Goal: Task Accomplishment & Management: Manage account settings

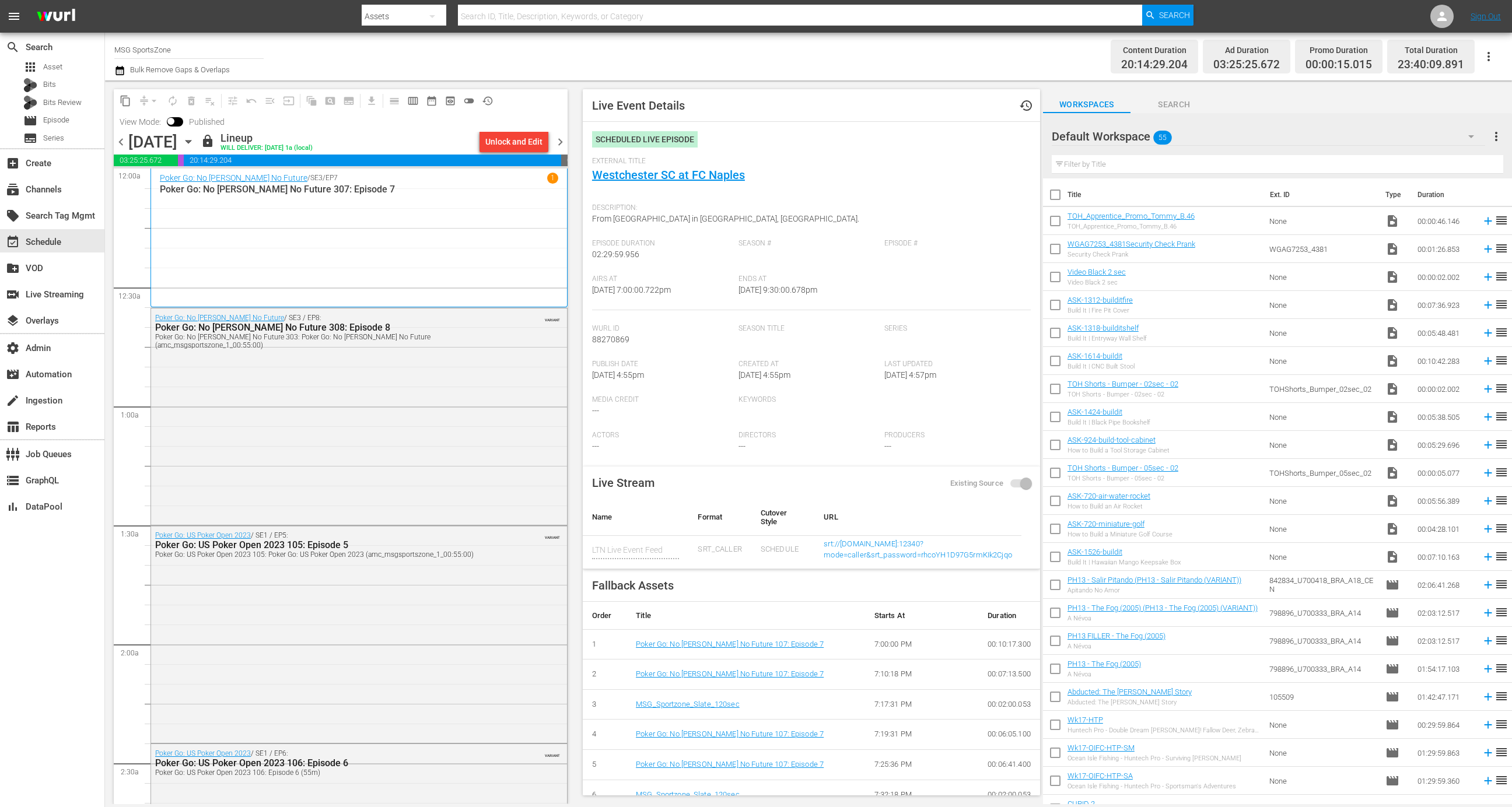
scroll to position [4840, 0]
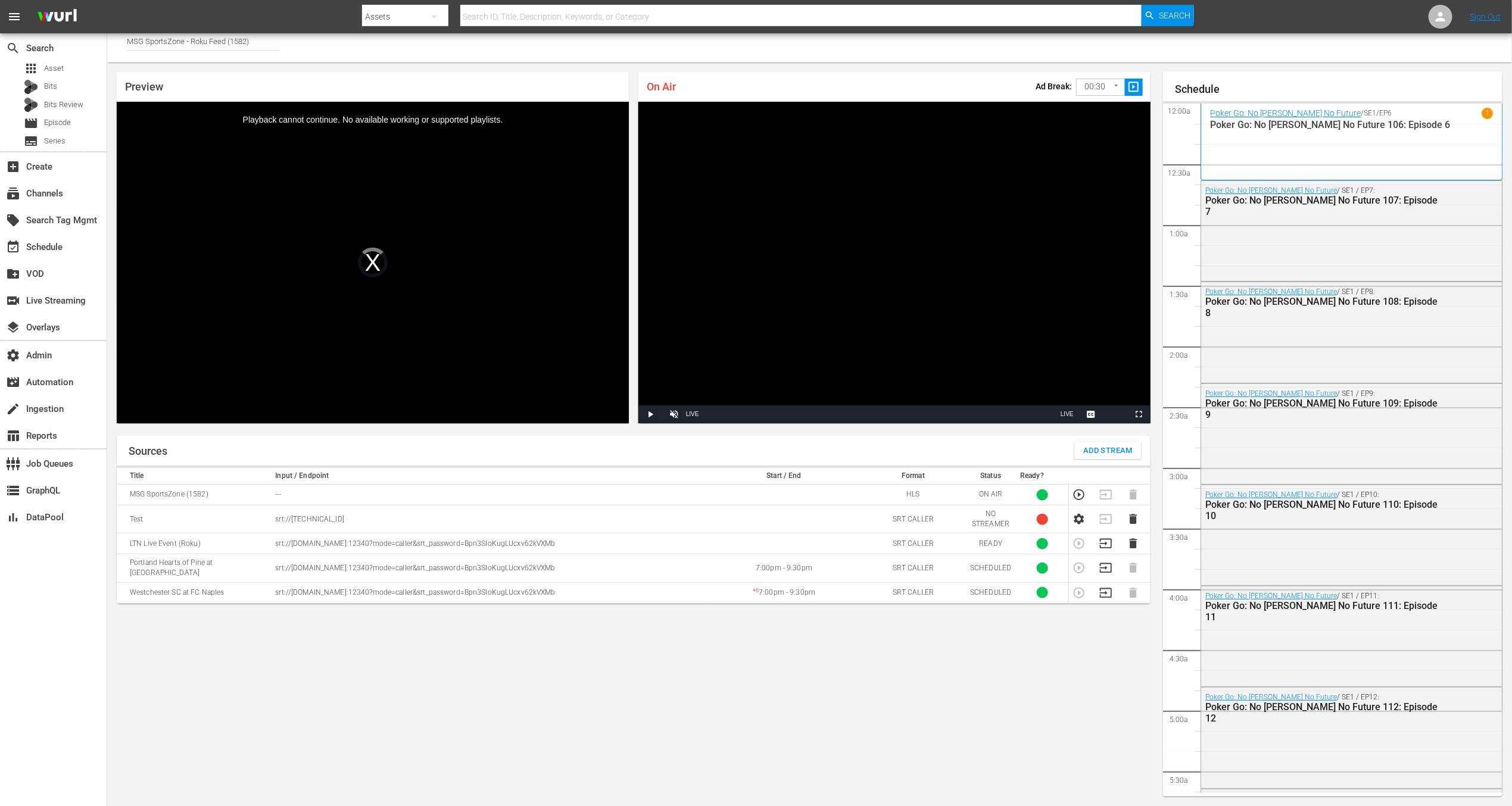
scroll to position [2194, 0]
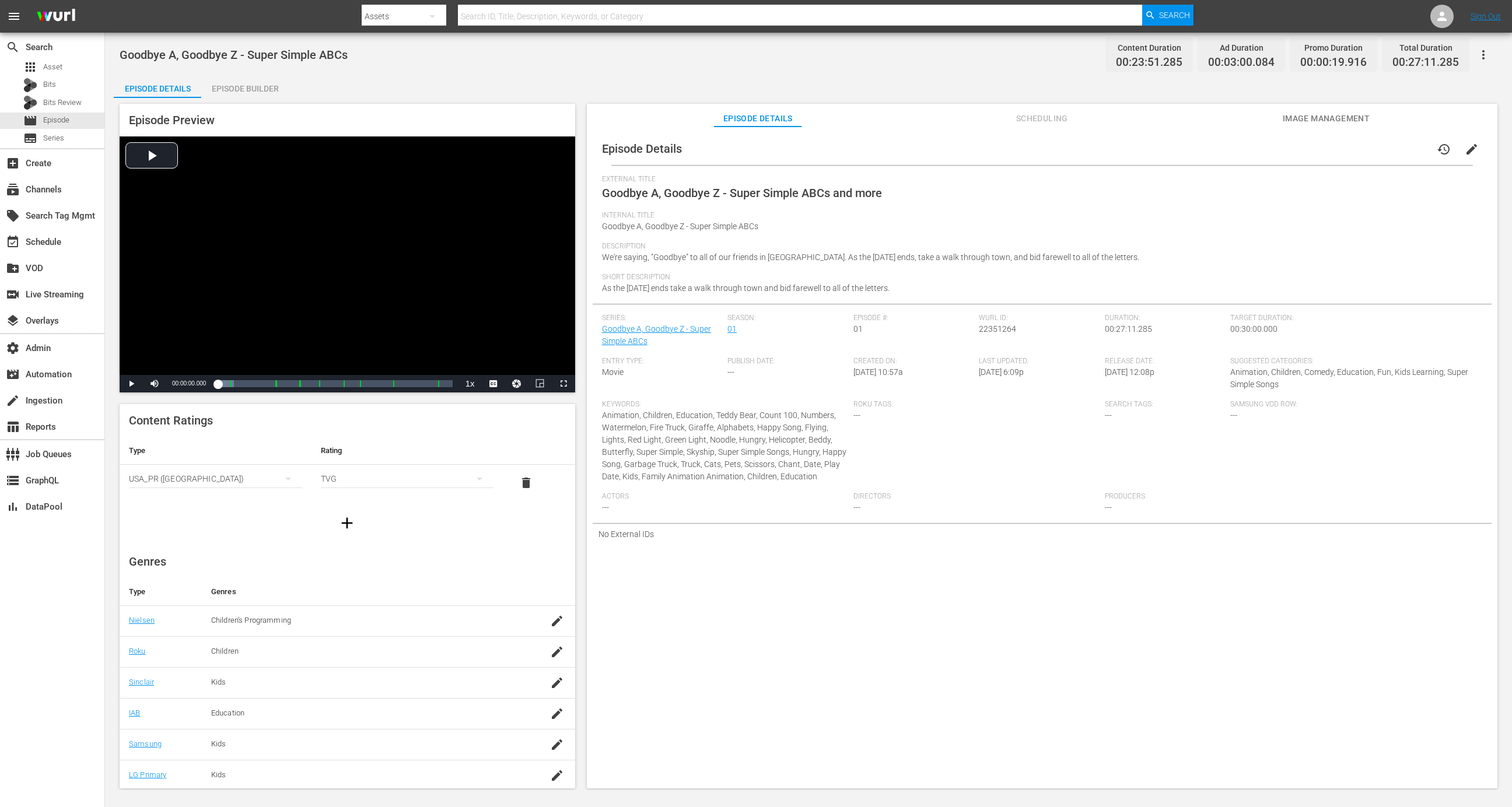
click at [1475, 143] on button "edit" at bounding box center [1472, 149] width 28 height 28
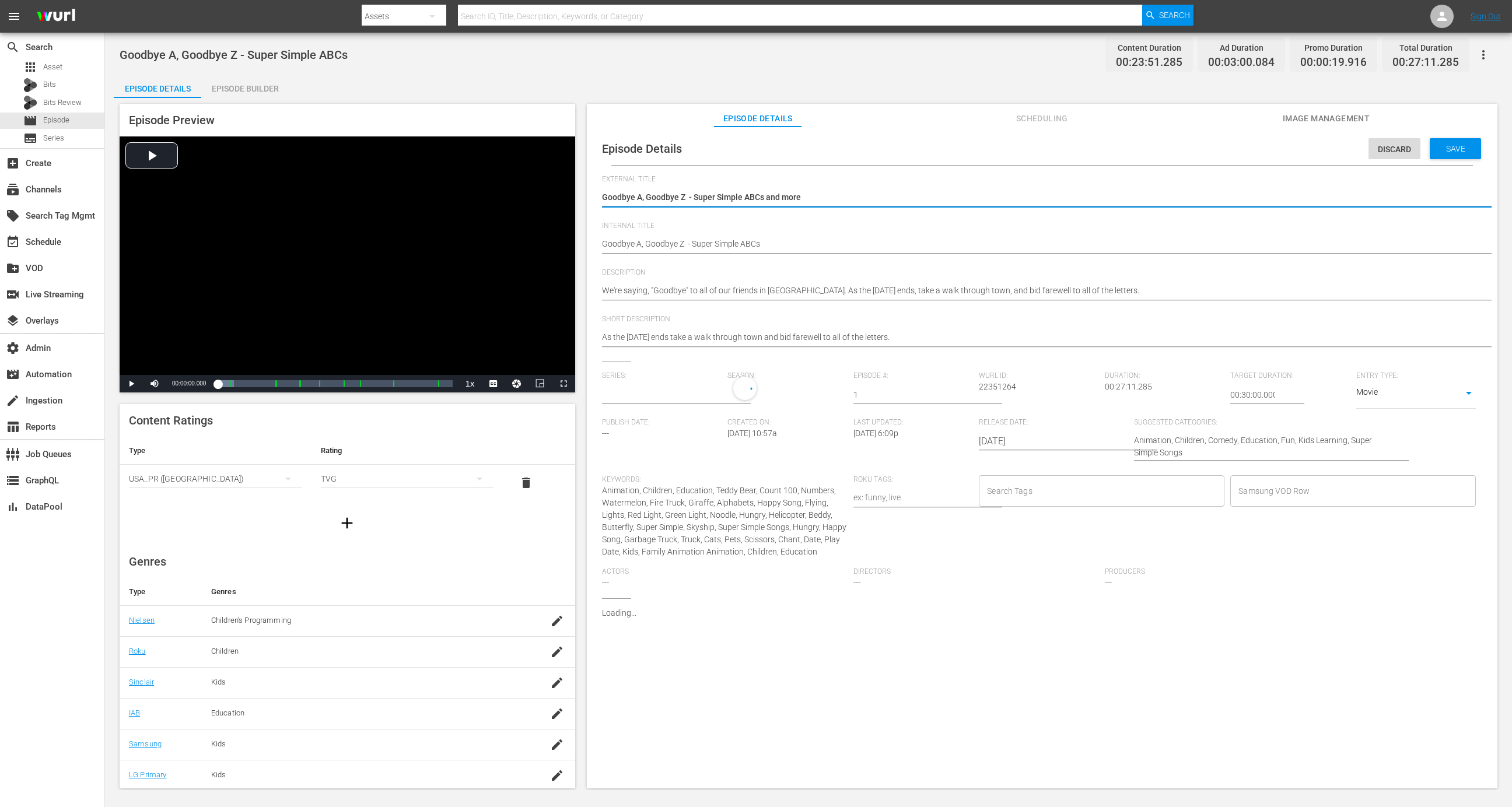
type input "Goodbye A, Goodbye Z - Super Simple ABCs"
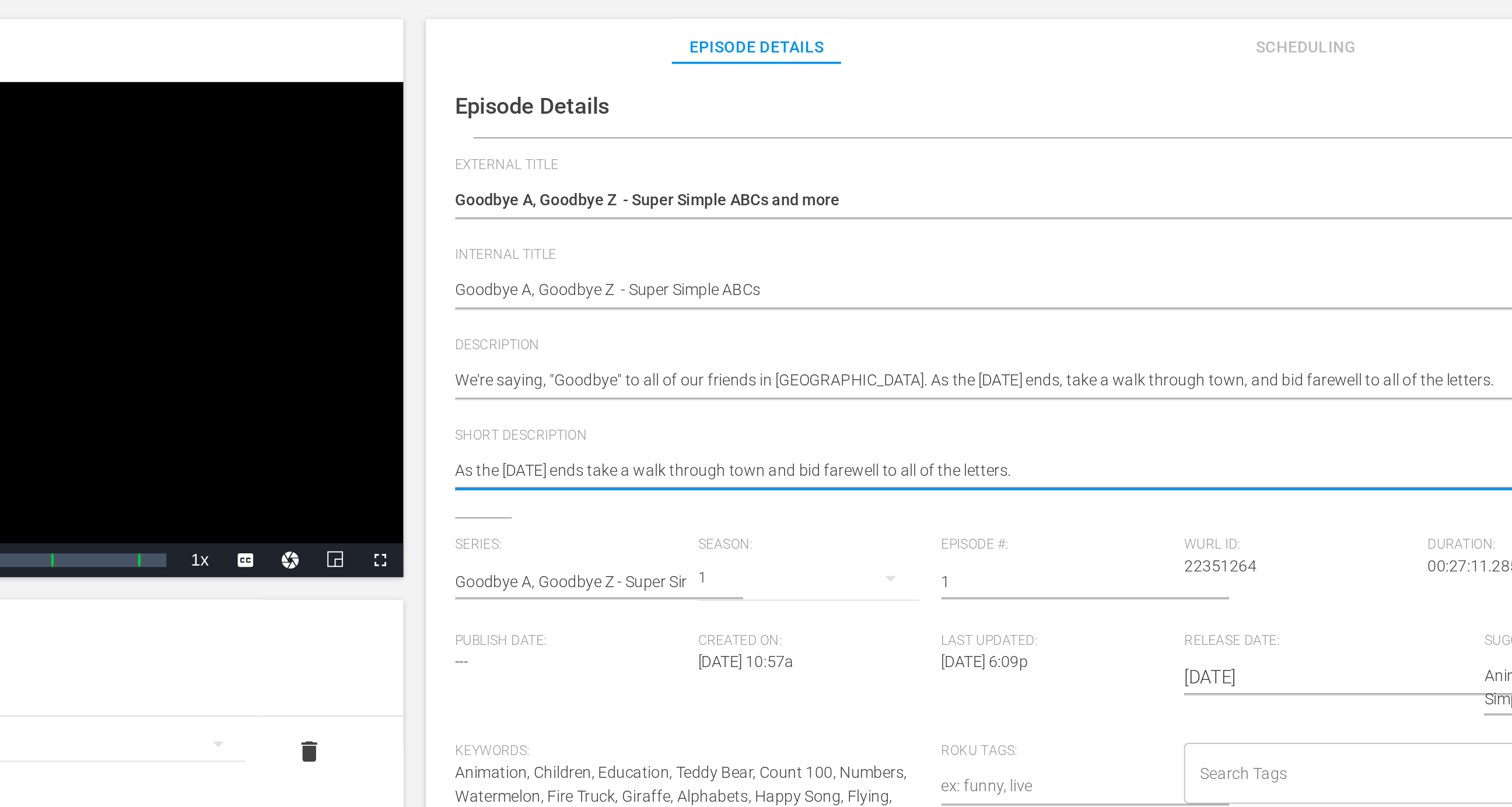
click at [946, 332] on textarea "As the [DATE] ends take a walk through town and bid farewell to all of the lett…" at bounding box center [1039, 338] width 874 height 14
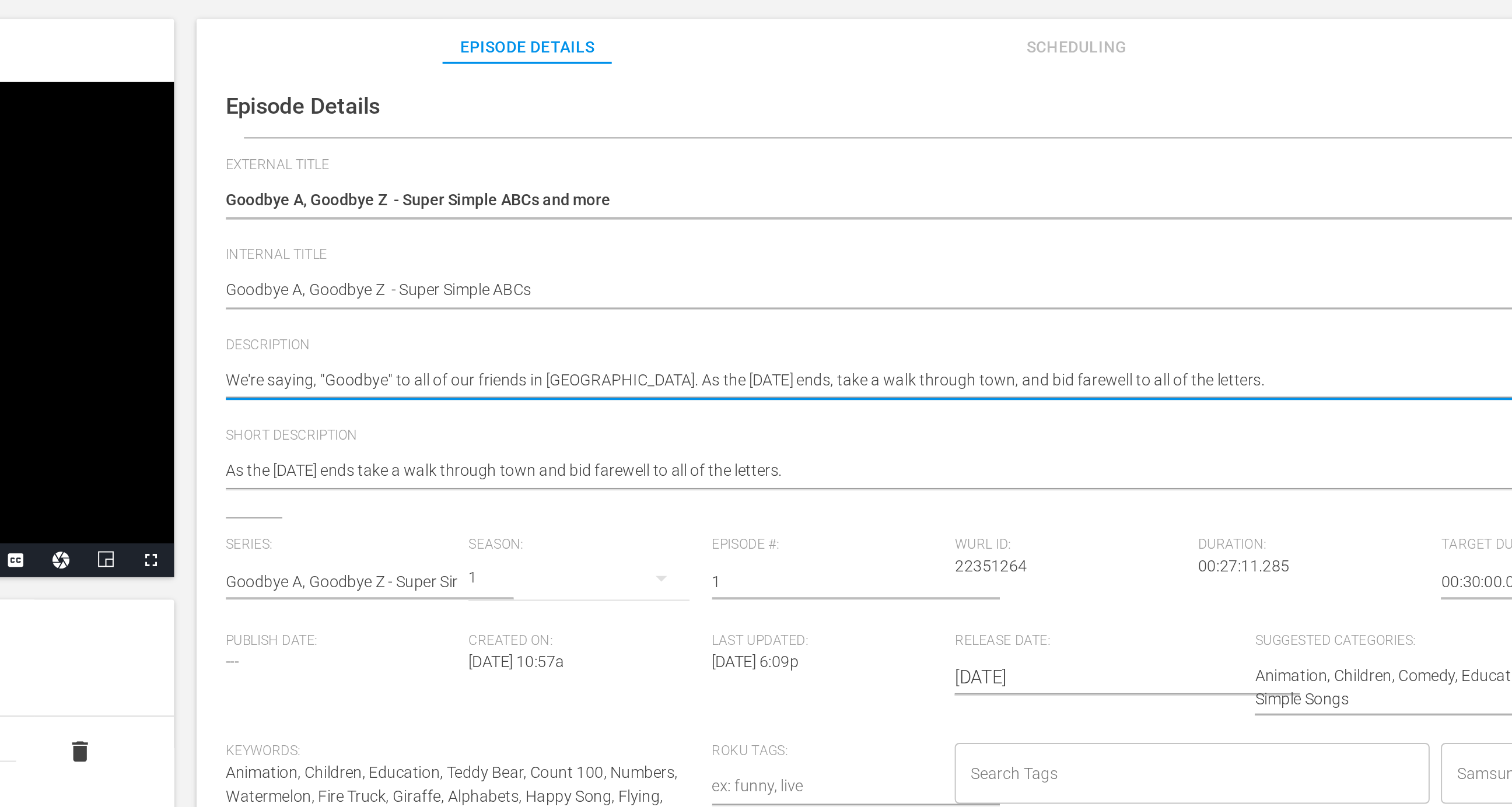
click at [1141, 292] on textarea "We're saying, "Goodbye" to all of our friends in [GEOGRAPHIC_DATA]. As the [DAT…" at bounding box center [1039, 292] width 874 height 14
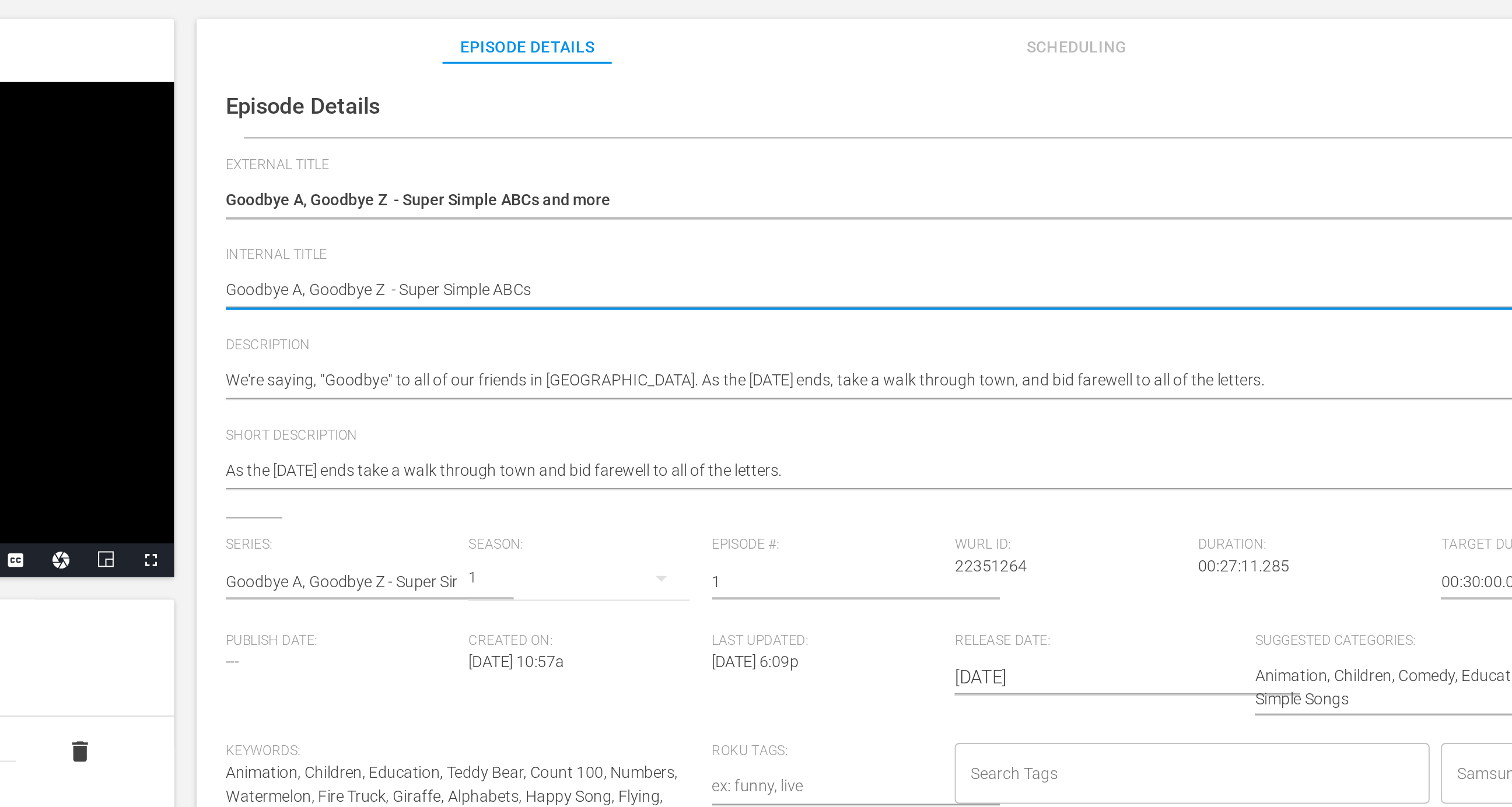
click at [795, 246] on textarea "Goodbye A, Goodbye Z - Super Simple ABCs" at bounding box center [1039, 245] width 874 height 14
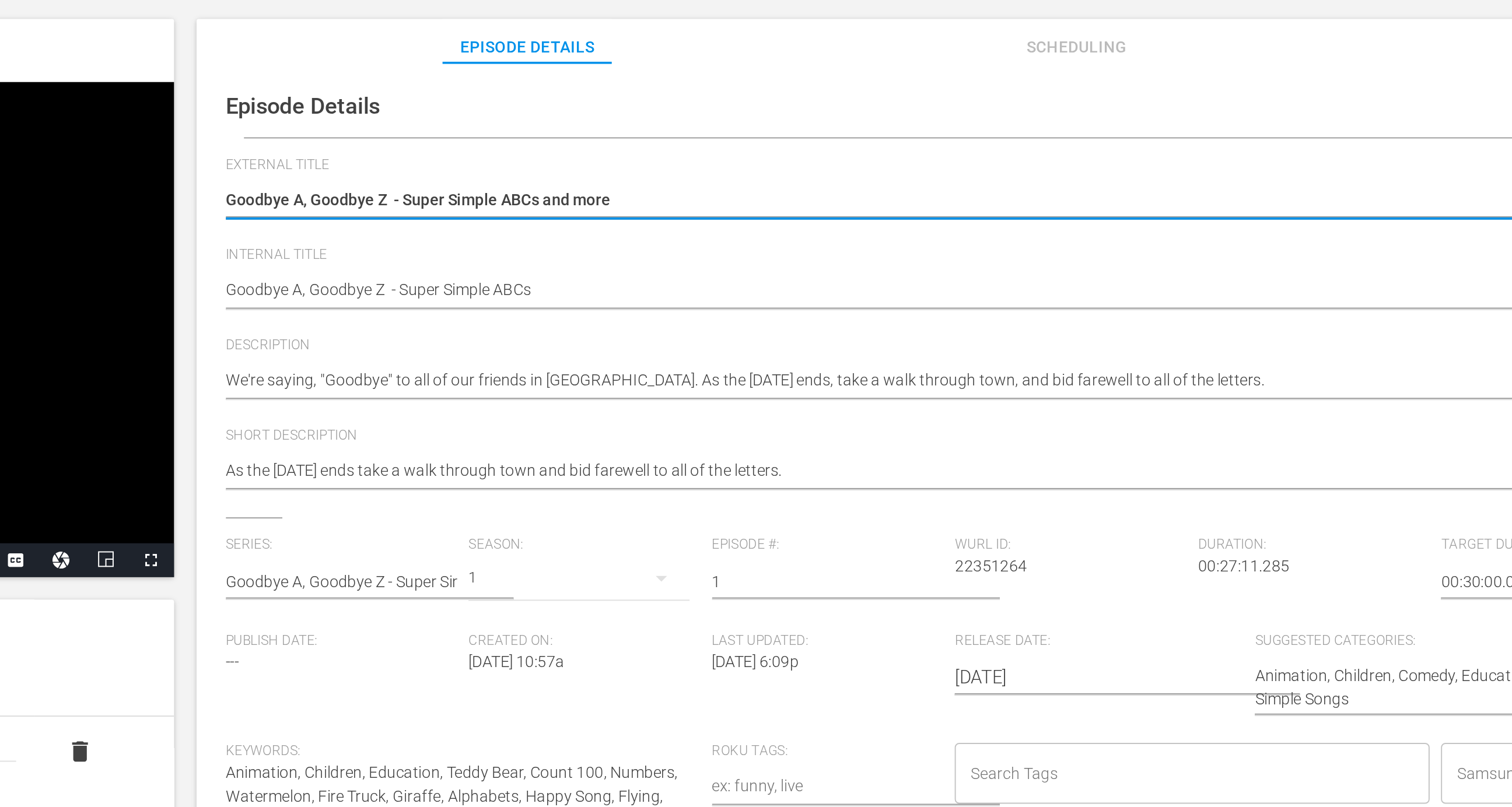
click at [832, 202] on textarea "Goodbye A, Goodbye Z - Super Simple ABCs and more" at bounding box center [1039, 198] width 874 height 14
click at [680, 200] on textarea "Goodbye A, Goodbye Z - Super Simple ABCs and more" at bounding box center [1039, 198] width 874 height 14
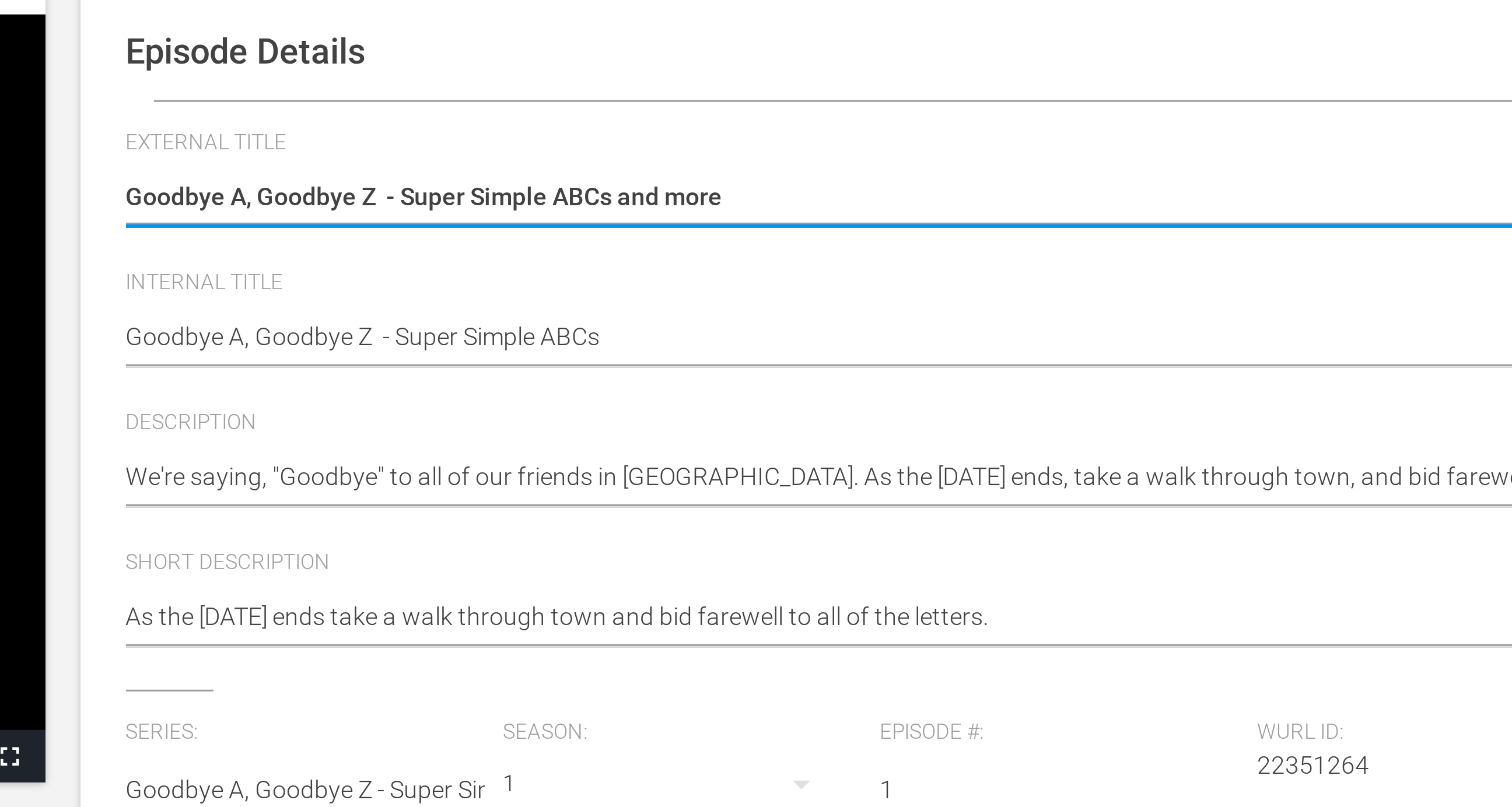
click at [687, 195] on textarea "Goodbye A, Goodbye Z - Super Simple ABCs and more" at bounding box center [1039, 198] width 874 height 14
click at [704, 198] on textarea "Goodbye A, Goodbye Z - Super Simple ABCs and more" at bounding box center [1039, 198] width 874 height 14
click at [685, 195] on textarea "Goodbye A, Goodbye Z - Super Simple ABCs and more" at bounding box center [1039, 198] width 874 height 14
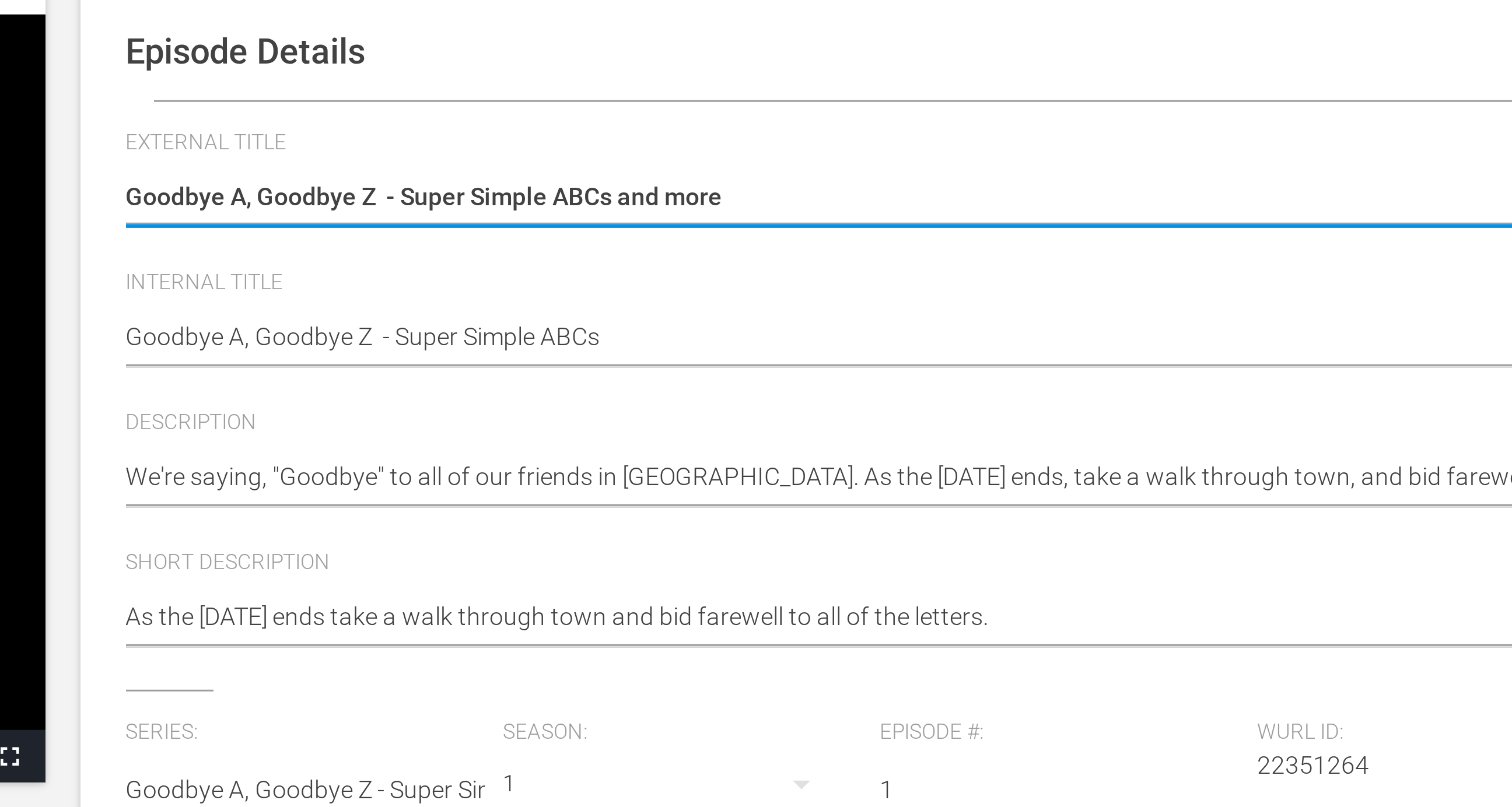
drag, startPoint x: 678, startPoint y: 194, endPoint x: 692, endPoint y: 194, distance: 14.0
click at [692, 194] on textarea "Goodbye A, Goodbye Z - Super Simple ABCs and more" at bounding box center [1039, 198] width 874 height 14
drag, startPoint x: 694, startPoint y: 195, endPoint x: 678, endPoint y: 195, distance: 16.0
click at [678, 195] on textarea "Goodbye A, Goodbye Z - Super Simple ABCs and more" at bounding box center [1039, 198] width 874 height 14
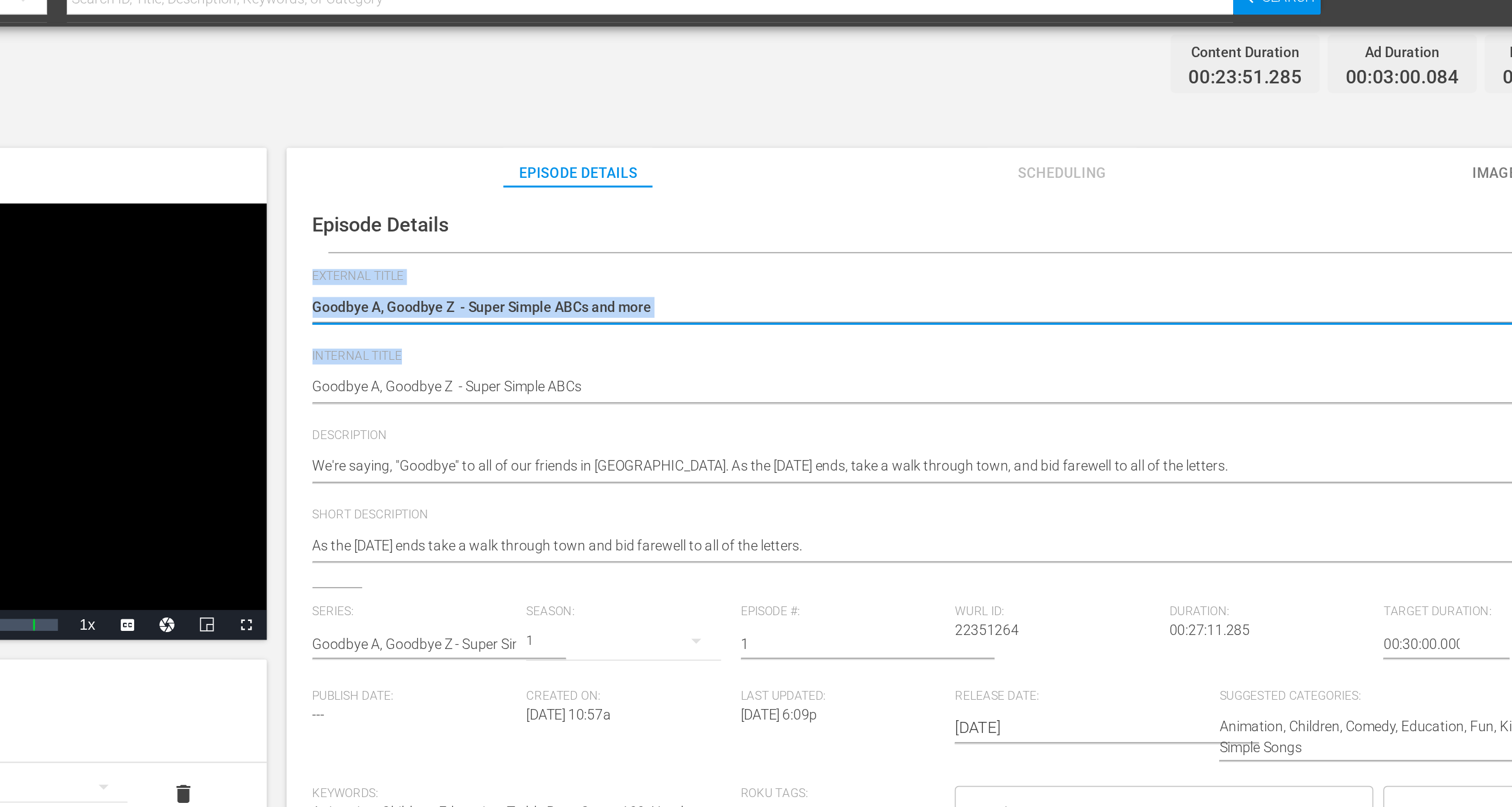
drag, startPoint x: 745, startPoint y: 215, endPoint x: 700, endPoint y: 227, distance: 46.6
click at [700, 227] on div "Episode Details Discard Save External Title Goodbye A, Goodbye Z - Super Simple…" at bounding box center [1042, 386] width 899 height 509
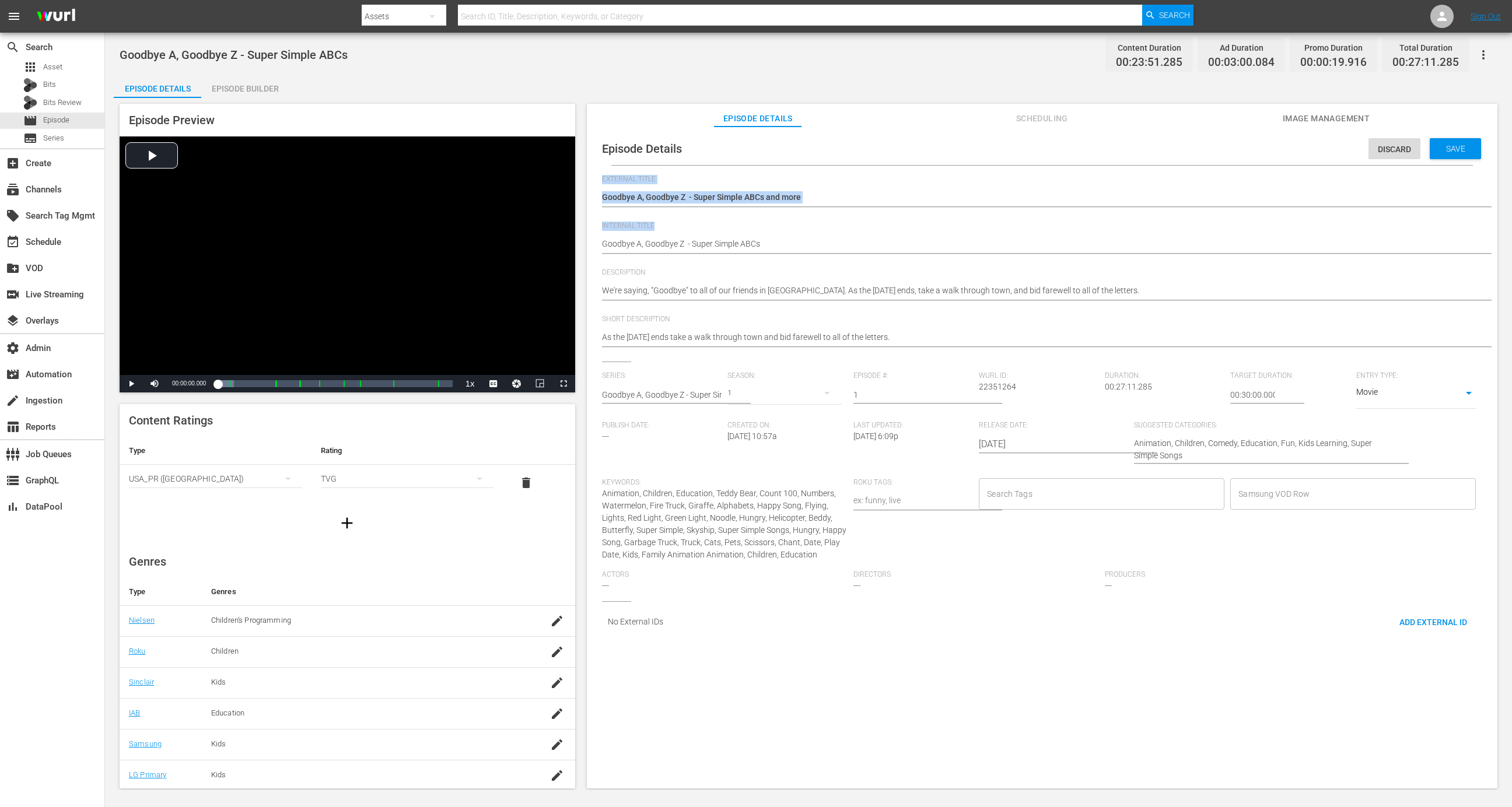
click at [1385, 152] on span "Discard" at bounding box center [1394, 149] width 52 height 9
